Goal: Information Seeking & Learning: Find specific fact

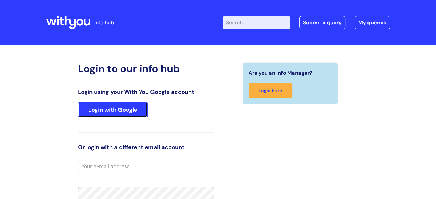
click at [114, 108] on link "Login with Google" at bounding box center [113, 109] width 70 height 15
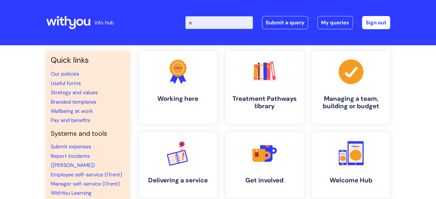
click at [214, 25] on input "a" at bounding box center [219, 22] width 67 height 13
type input "accreditation"
click button "Search" at bounding box center [0, 0] width 0 height 0
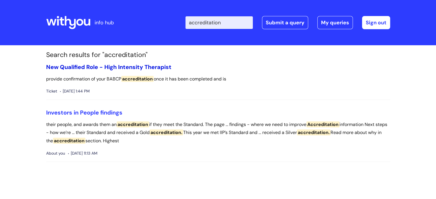
click at [140, 67] on link "New Qualified Role - High Intensity Therapist" at bounding box center [108, 66] width 125 height 7
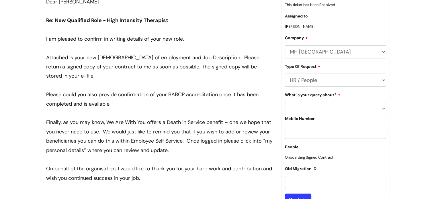
scroll to position [22, 0]
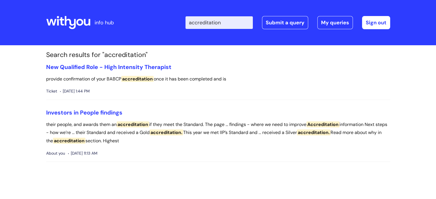
click at [240, 23] on input "accreditation" at bounding box center [219, 22] width 67 height 13
type input "babcp"
click button "Search" at bounding box center [0, 0] width 0 height 0
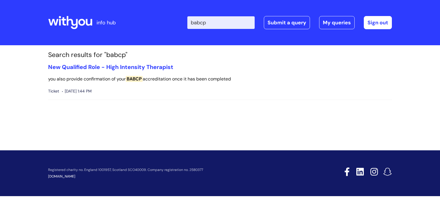
click at [218, 21] on input "babcp" at bounding box center [221, 22] width 67 height 13
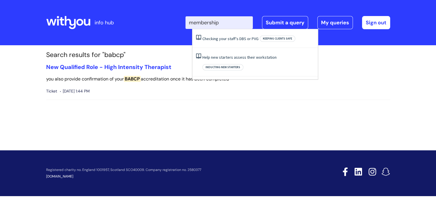
type input "membership"
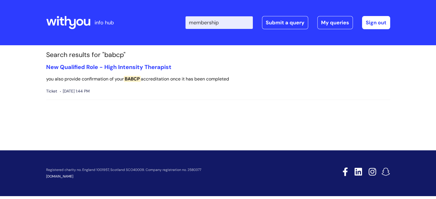
click at [237, 24] on input "membership" at bounding box center [219, 22] width 67 height 13
click button "Search" at bounding box center [0, 0] width 0 height 0
